Goal: Information Seeking & Learning: Learn about a topic

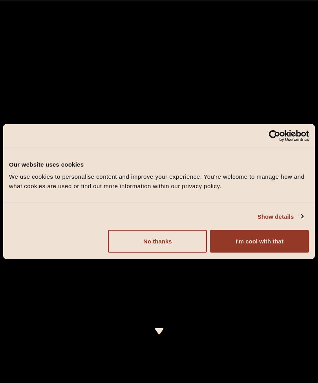
click at [289, 238] on button "I'm cool with that" at bounding box center [259, 241] width 99 height 23
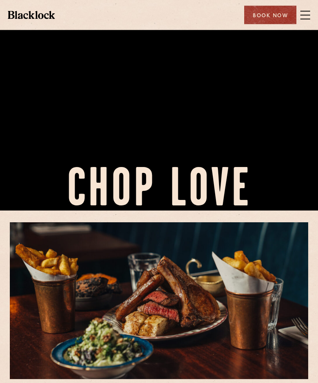
scroll to position [175, 0]
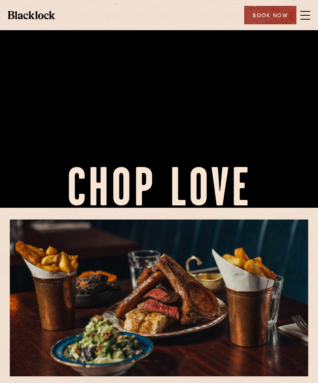
click at [305, 16] on span at bounding box center [305, 15] width 10 height 12
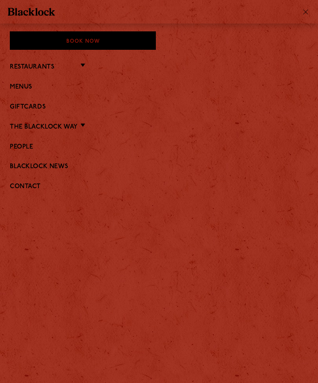
click at [22, 64] on link "Restaurants" at bounding box center [32, 67] width 44 height 7
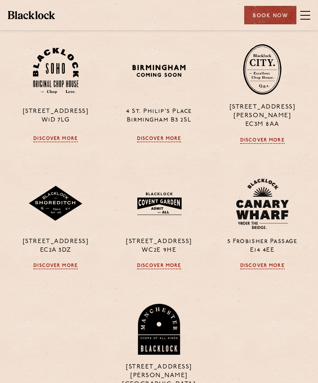
scroll to position [223, 0]
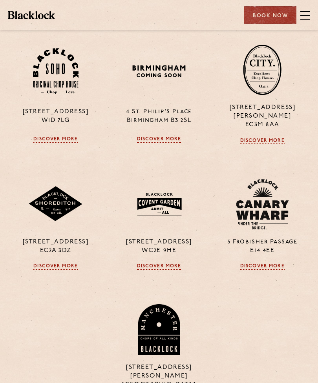
click at [54, 76] on img at bounding box center [55, 71] width 45 height 46
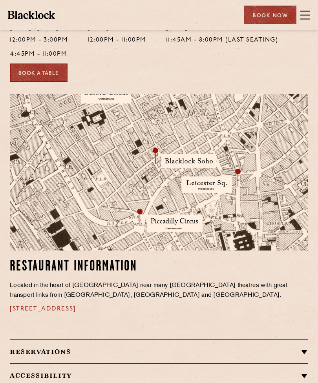
scroll to position [324, 0]
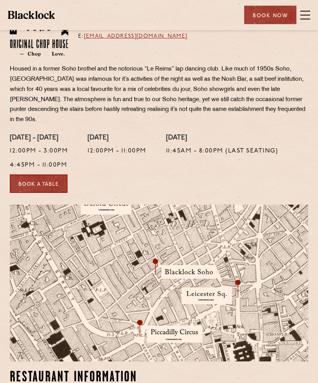
click at [303, 15] on span at bounding box center [305, 15] width 10 height 1
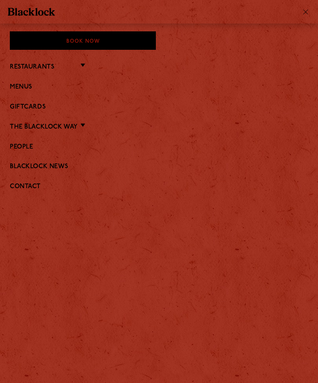
click at [20, 88] on link "Menus" at bounding box center [159, 87] width 298 height 7
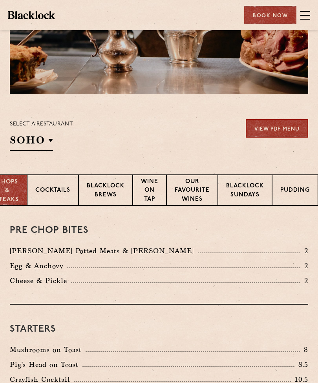
scroll to position [0, 24]
click at [254, 192] on p "Blacklock Sundays" at bounding box center [245, 191] width 38 height 18
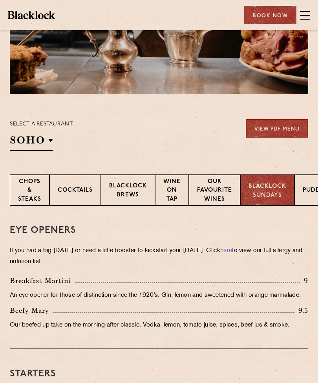
scroll to position [0, 0]
click at [28, 195] on p "Chops & Steaks" at bounding box center [29, 191] width 23 height 27
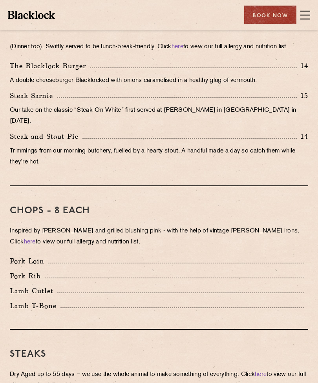
scroll to position [496, 0]
click at [200, 256] on div "Pork Loin" at bounding box center [159, 261] width 298 height 11
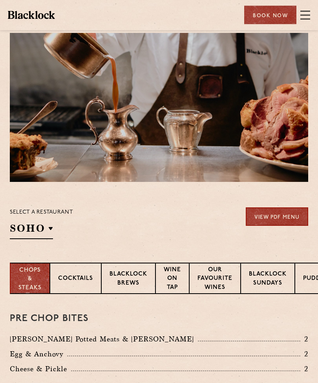
scroll to position [0, 0]
